Goal: Navigation & Orientation: Find specific page/section

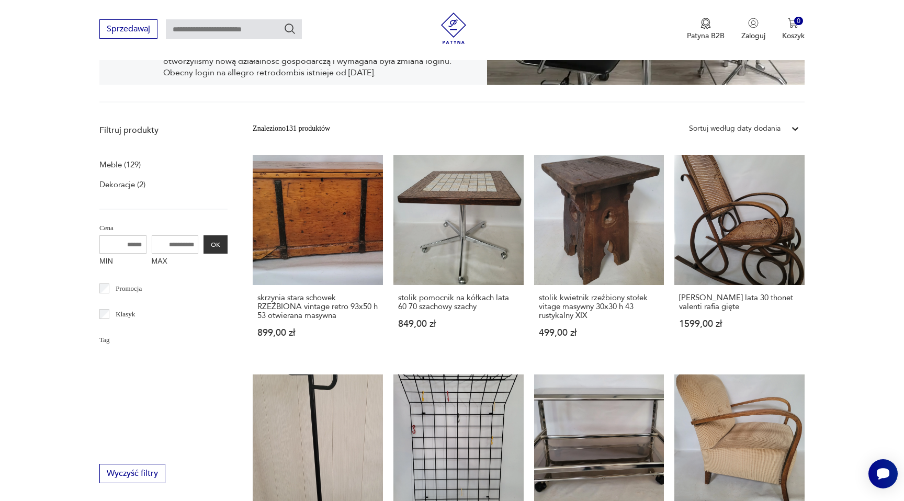
scroll to position [455, 0]
click at [106, 166] on p "Meble (129)" at bounding box center [119, 165] width 41 height 15
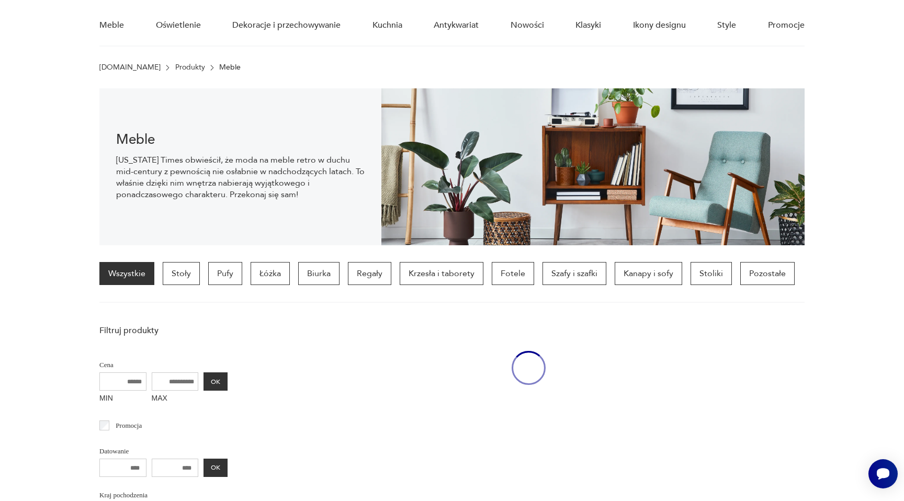
scroll to position [73, 0]
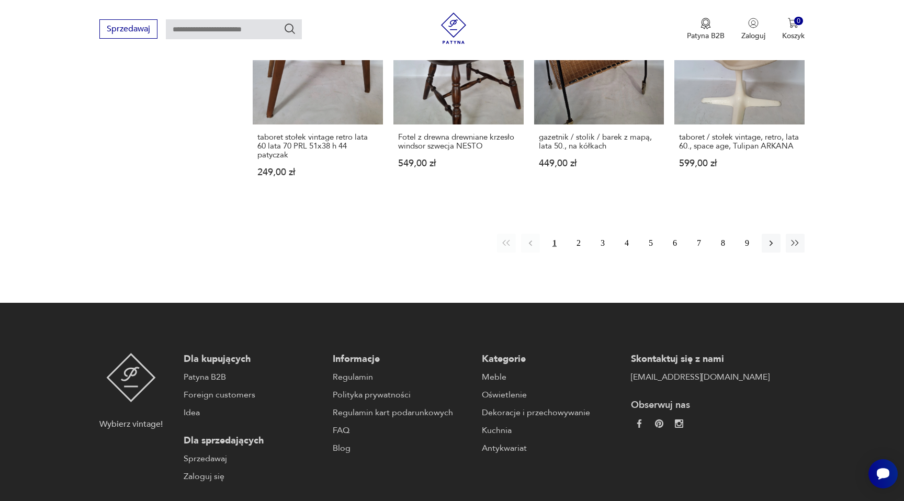
scroll to position [1060, 0]
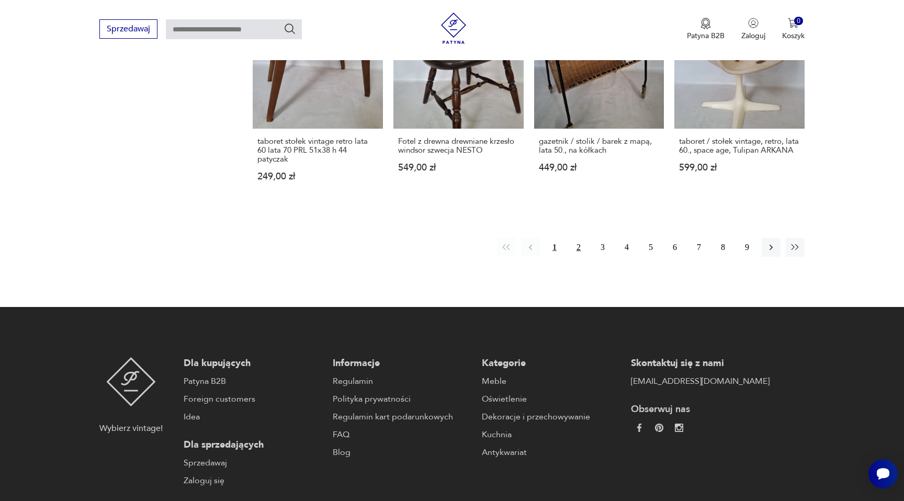
click at [579, 249] on button "2" at bounding box center [578, 247] width 19 height 19
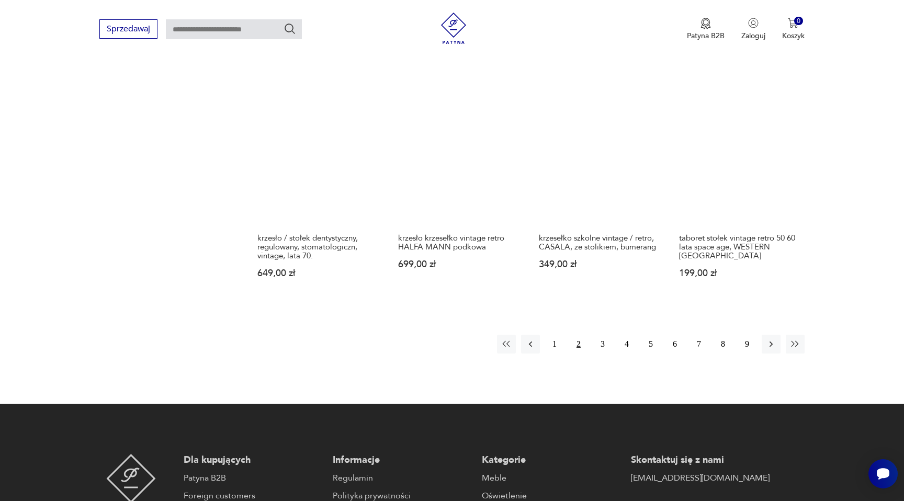
scroll to position [1037, 0]
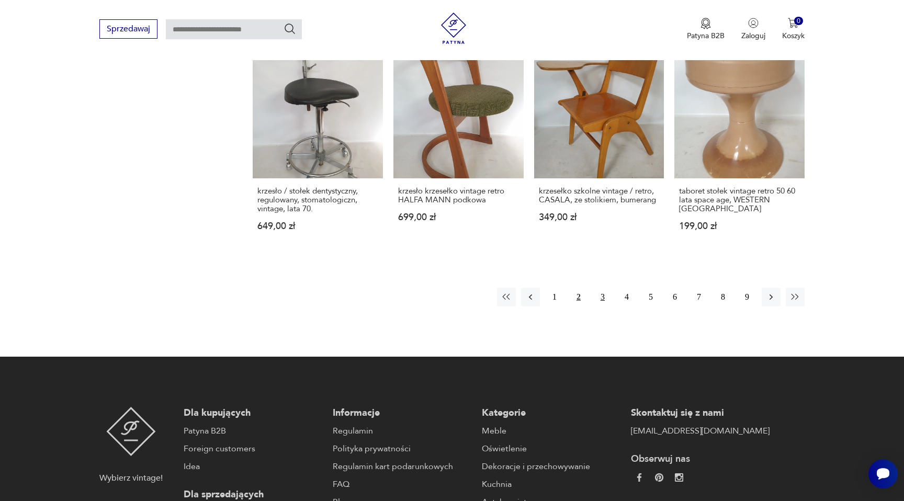
click at [602, 298] on button "3" at bounding box center [603, 297] width 19 height 19
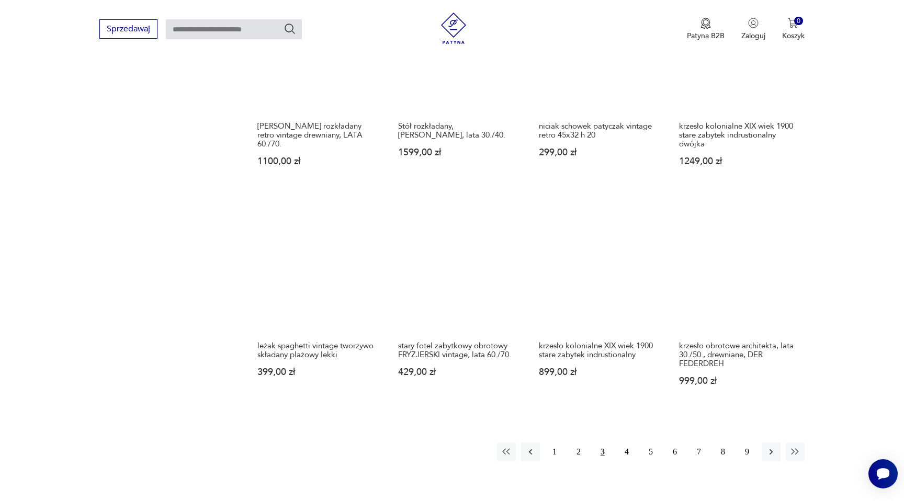
scroll to position [886, 0]
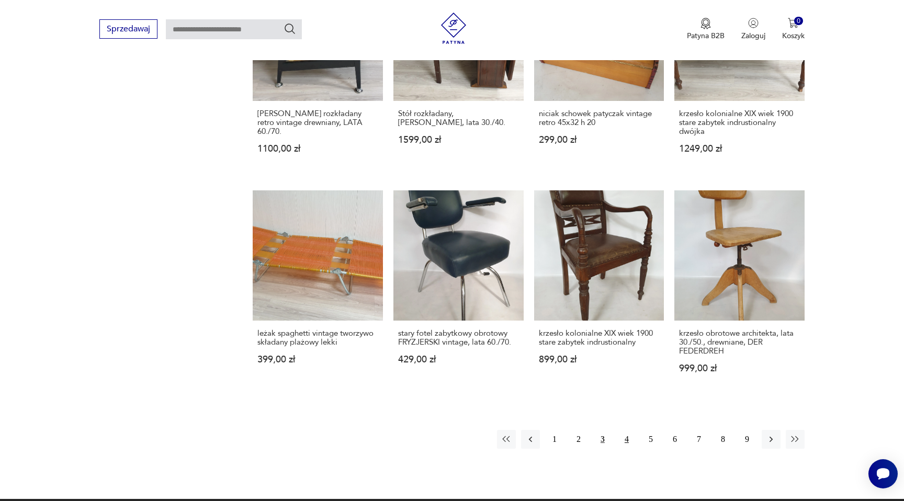
click at [628, 430] on button "4" at bounding box center [627, 439] width 19 height 19
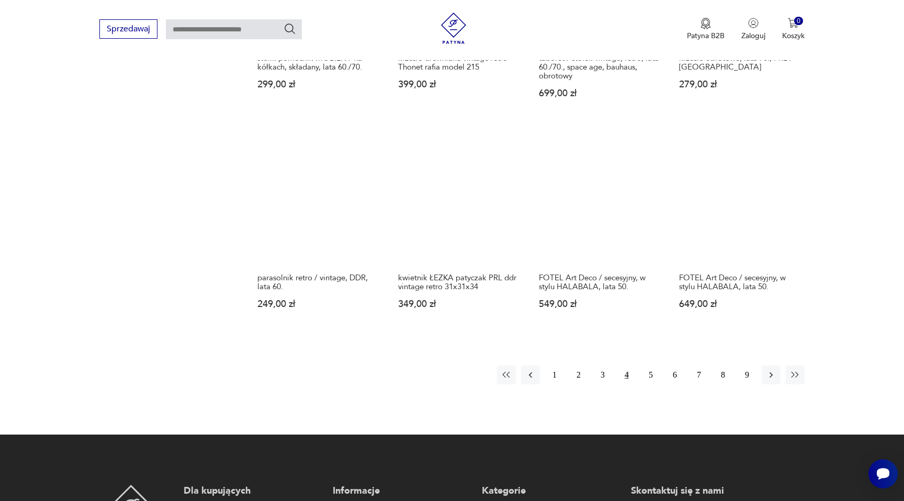
scroll to position [924, 0]
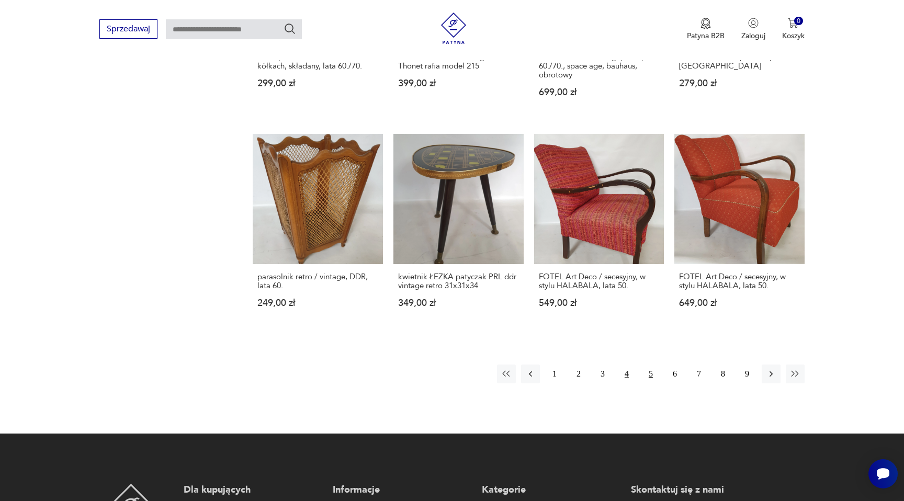
click at [654, 373] on button "5" at bounding box center [651, 374] width 19 height 19
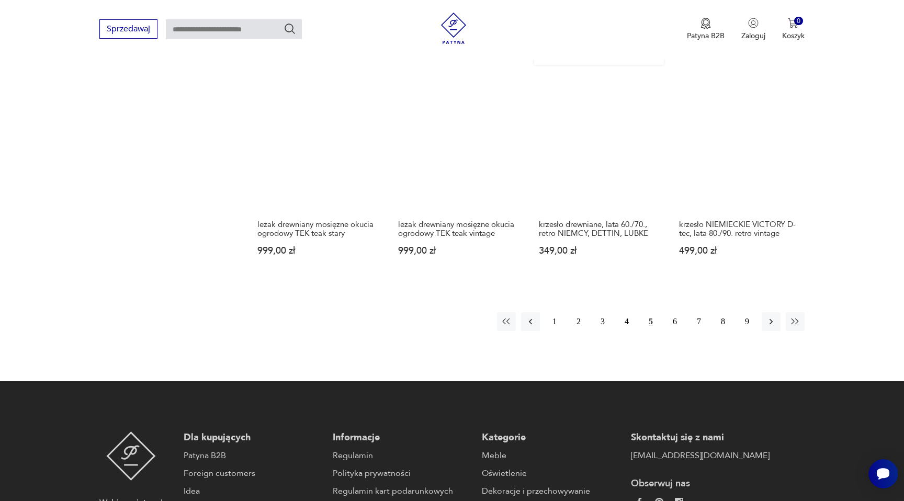
scroll to position [970, 0]
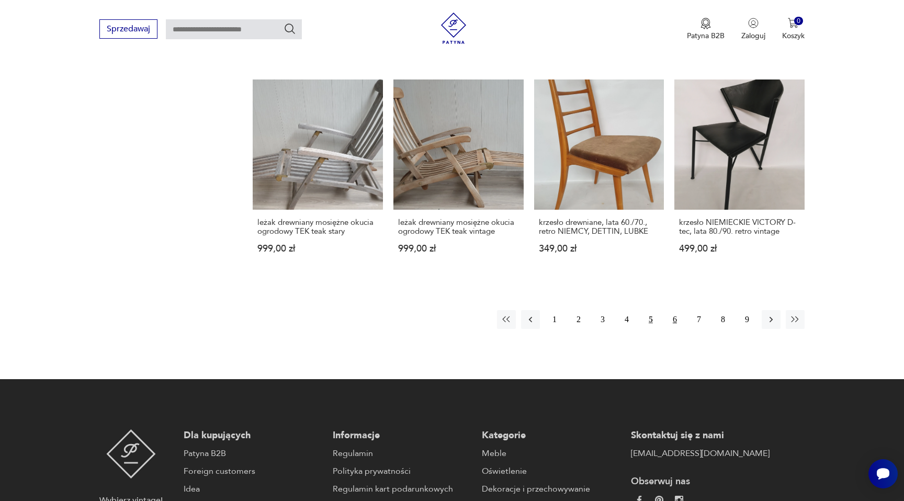
click at [676, 323] on button "6" at bounding box center [675, 319] width 19 height 19
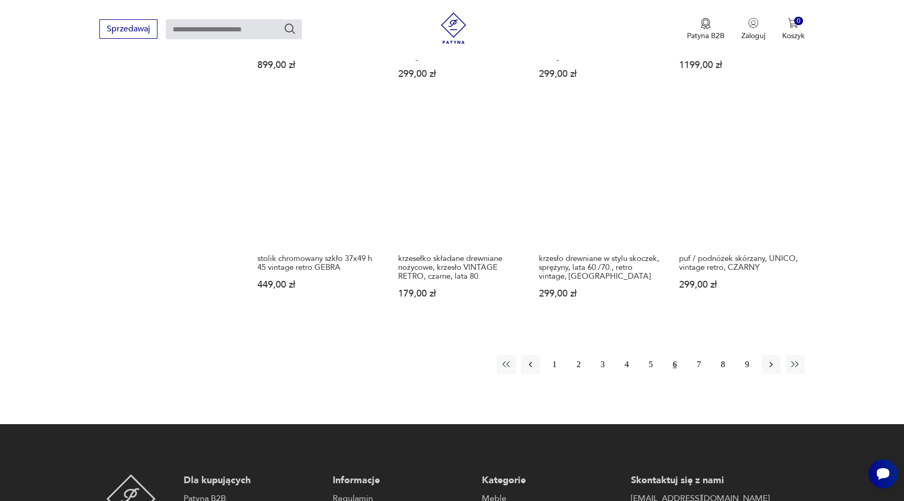
scroll to position [962, 0]
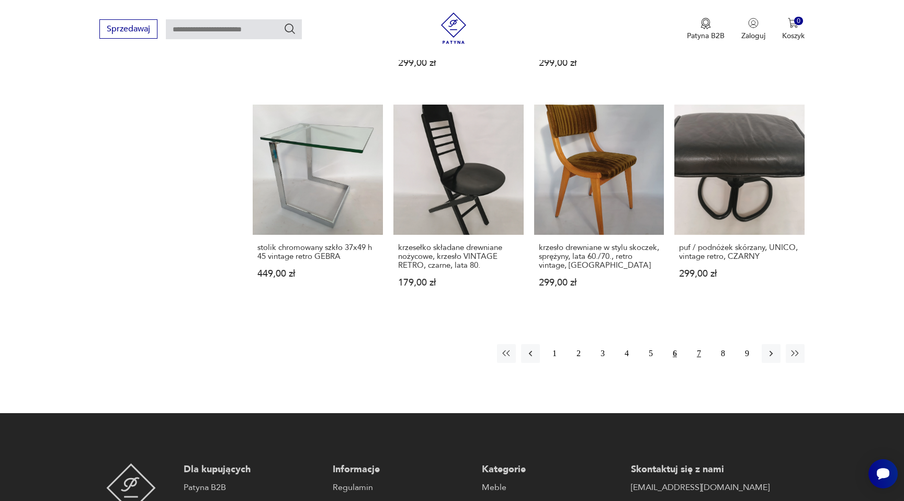
click at [698, 351] on button "7" at bounding box center [699, 353] width 19 height 19
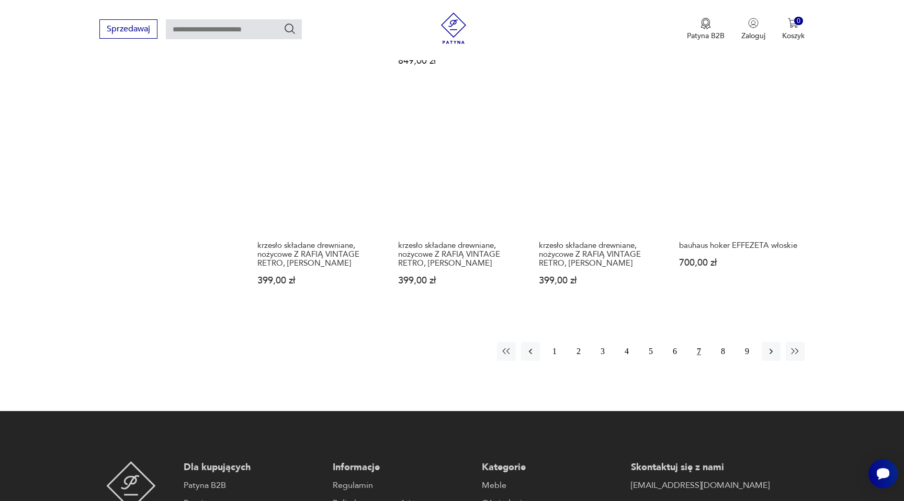
scroll to position [967, 0]
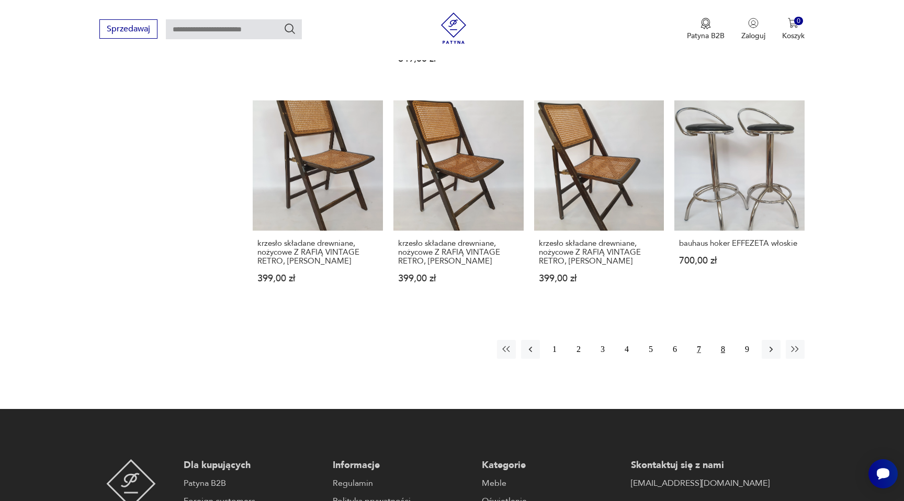
click at [724, 348] on button "8" at bounding box center [723, 349] width 19 height 19
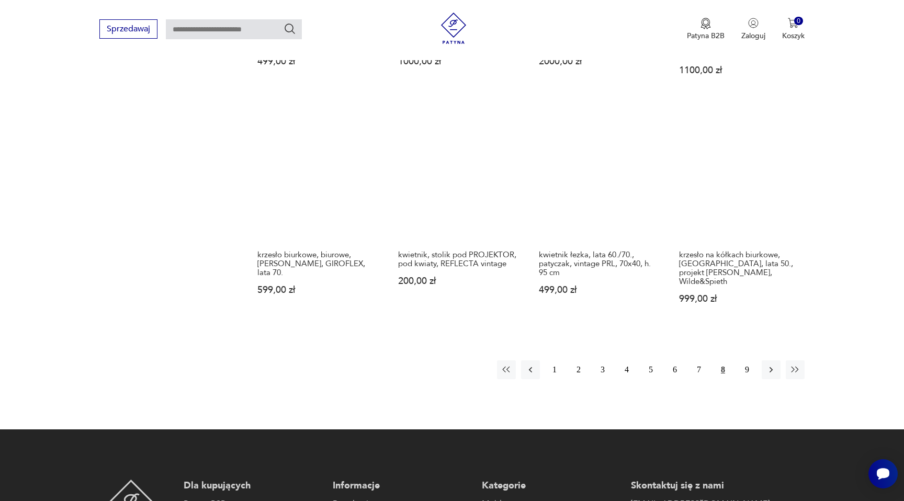
scroll to position [981, 0]
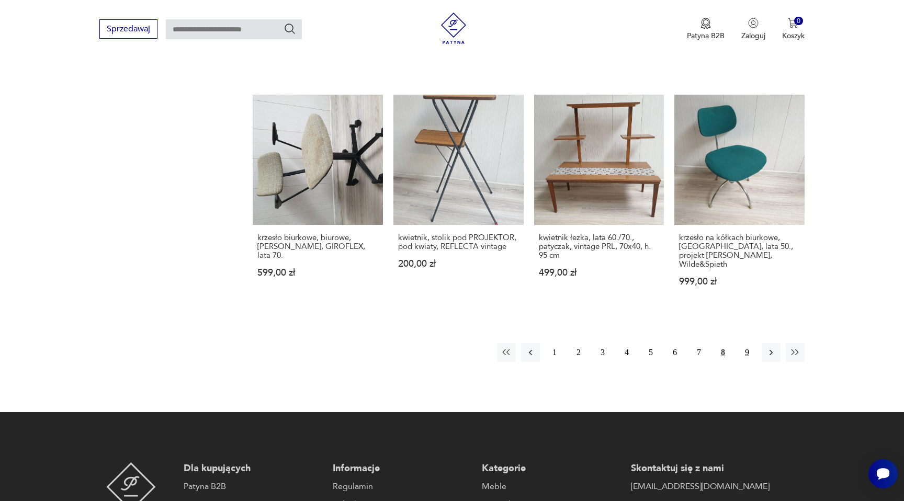
click at [747, 343] on button "9" at bounding box center [747, 352] width 19 height 19
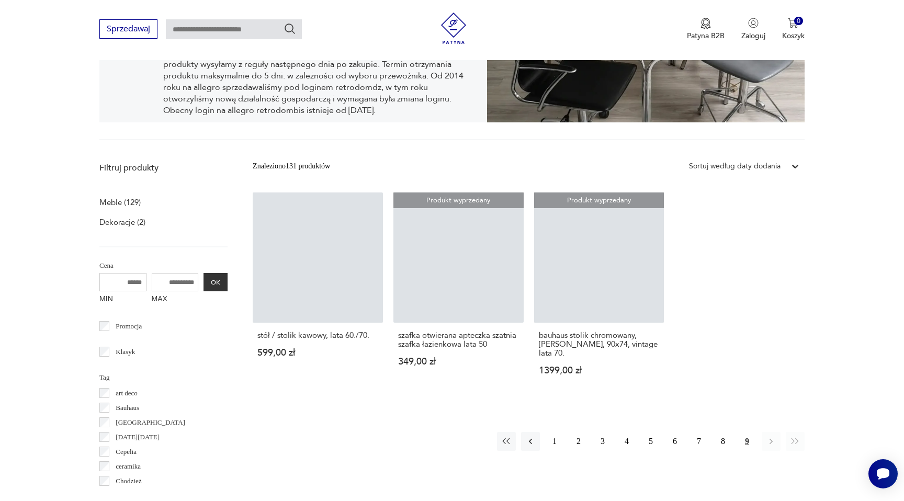
scroll to position [215, 0]
